Goal: Task Accomplishment & Management: Manage account settings

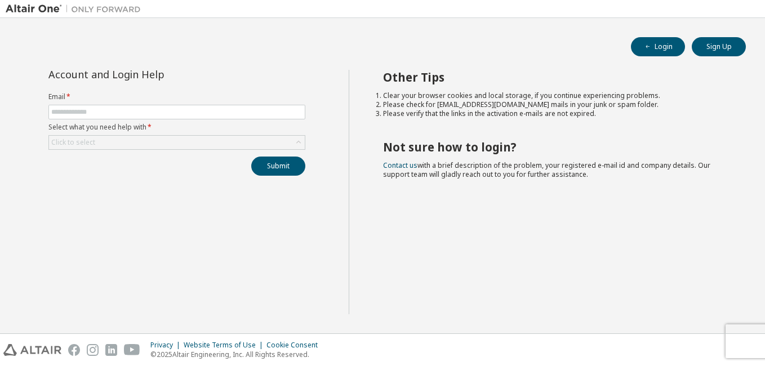
drag, startPoint x: 0, startPoint y: 0, endPoint x: 510, endPoint y: 286, distance: 584.9
click at [510, 286] on div "Other Tips Clear your browser cookies and local storage, if you continue experi…" at bounding box center [554, 192] width 411 height 245
click at [194, 113] on input "text" at bounding box center [176, 112] width 251 height 9
paste input "**********"
type input "**********"
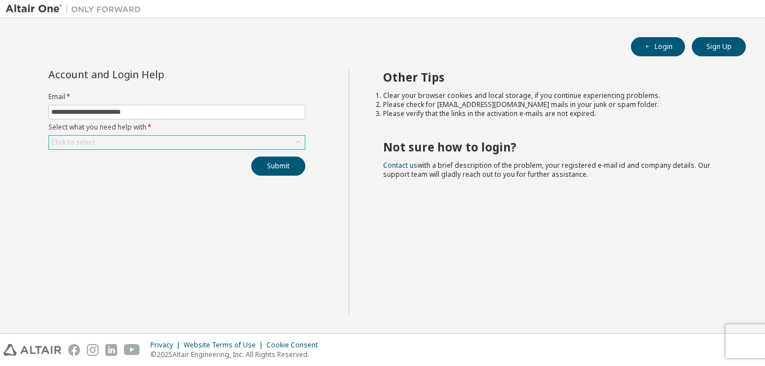
click at [134, 144] on div "Click to select" at bounding box center [177, 143] width 256 height 14
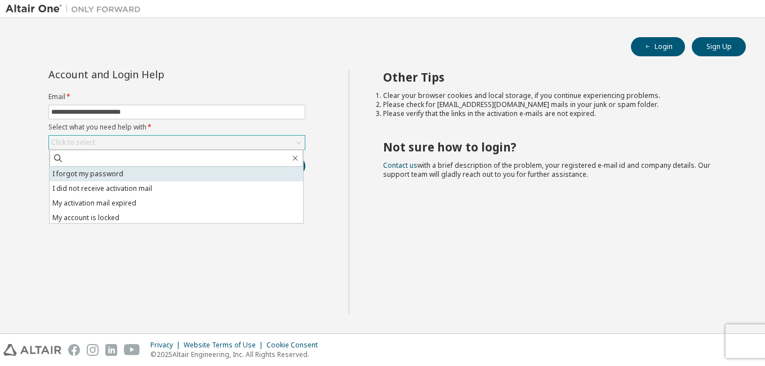
click at [127, 173] on li "I forgot my password" at bounding box center [177, 174] width 254 height 15
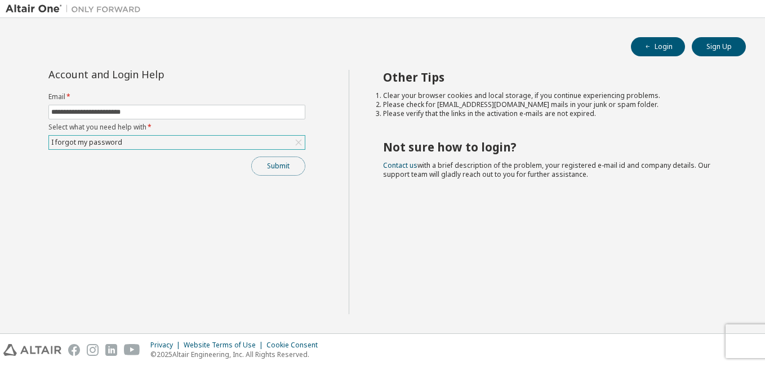
click at [264, 165] on button "Submit" at bounding box center [278, 166] width 54 height 19
click at [288, 167] on button "Submit" at bounding box center [278, 166] width 54 height 19
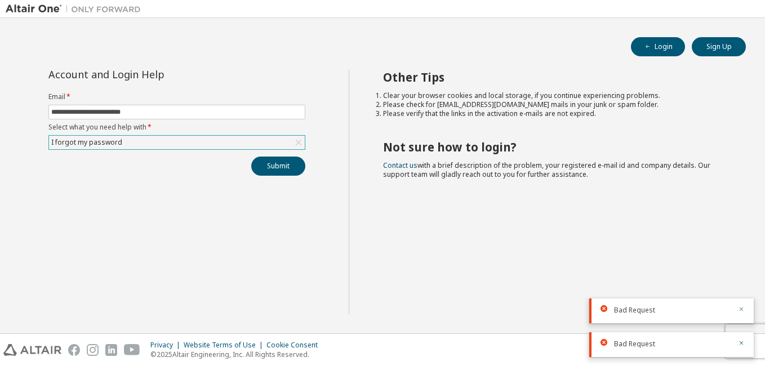
click at [742, 312] on icon "button" at bounding box center [741, 309] width 7 height 7
click at [743, 342] on icon "button" at bounding box center [741, 343] width 7 height 7
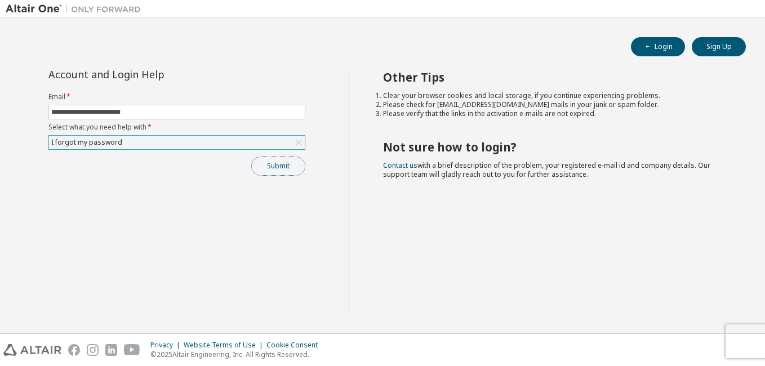
click at [289, 164] on button "Submit" at bounding box center [278, 166] width 54 height 19
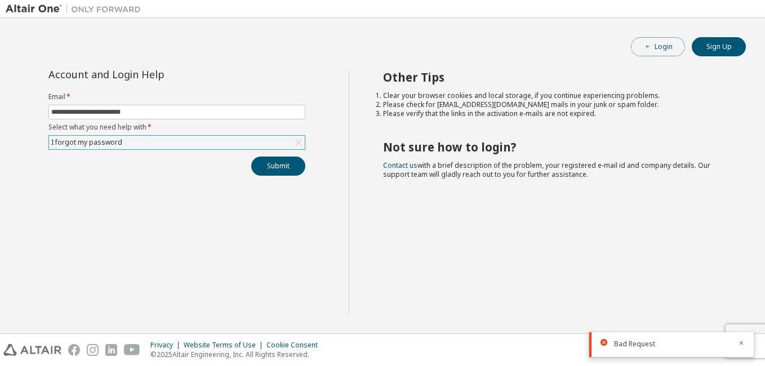
click at [643, 48] on button "Login" at bounding box center [658, 46] width 54 height 19
